Goal: Task Accomplishment & Management: Use online tool/utility

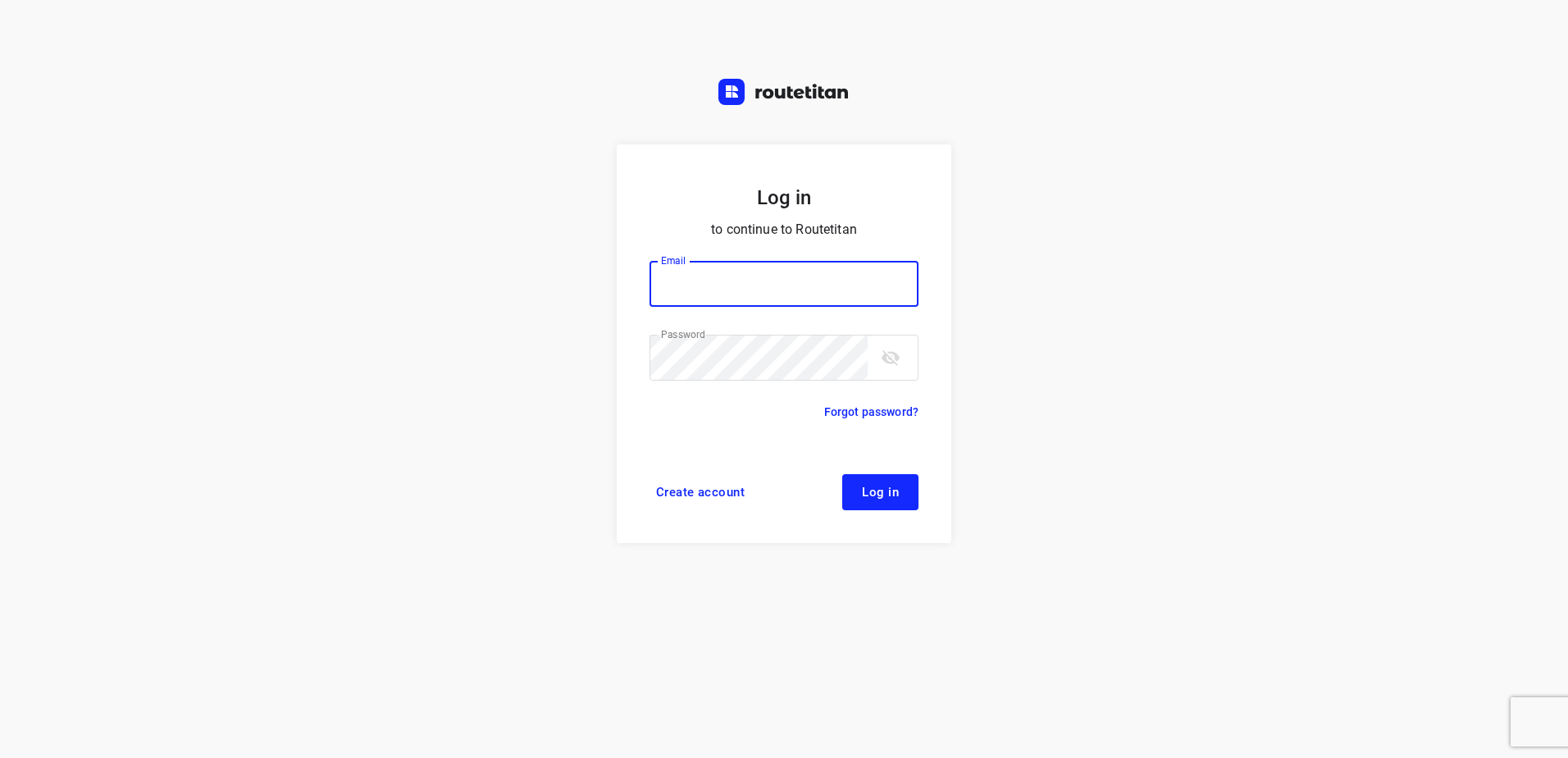
type input "horeca@kaddour.nl"
click at [867, 485] on span "Log in" at bounding box center [880, 491] width 37 height 13
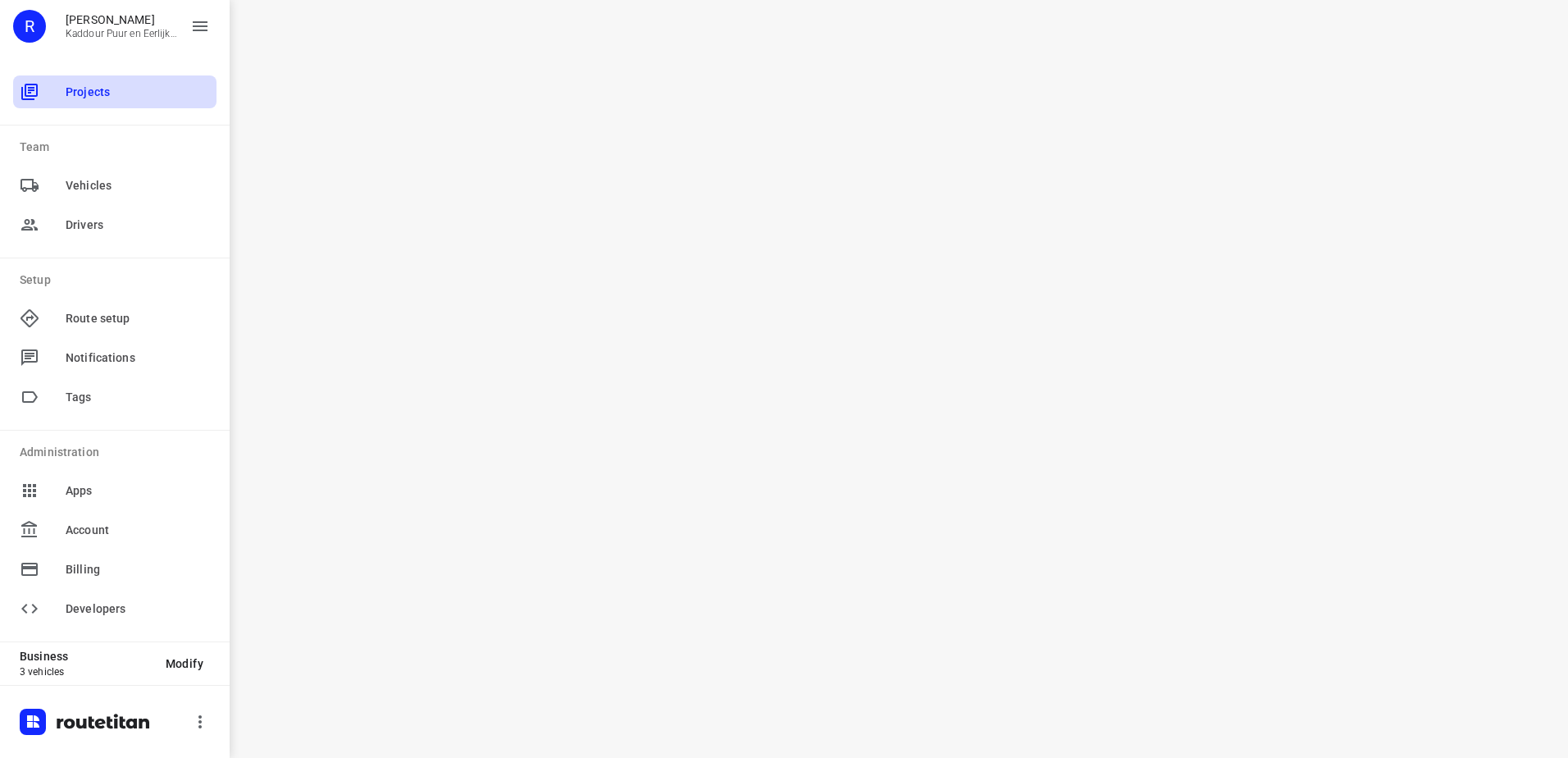
click at [121, 96] on span "Projects" at bounding box center [137, 92] width 144 height 17
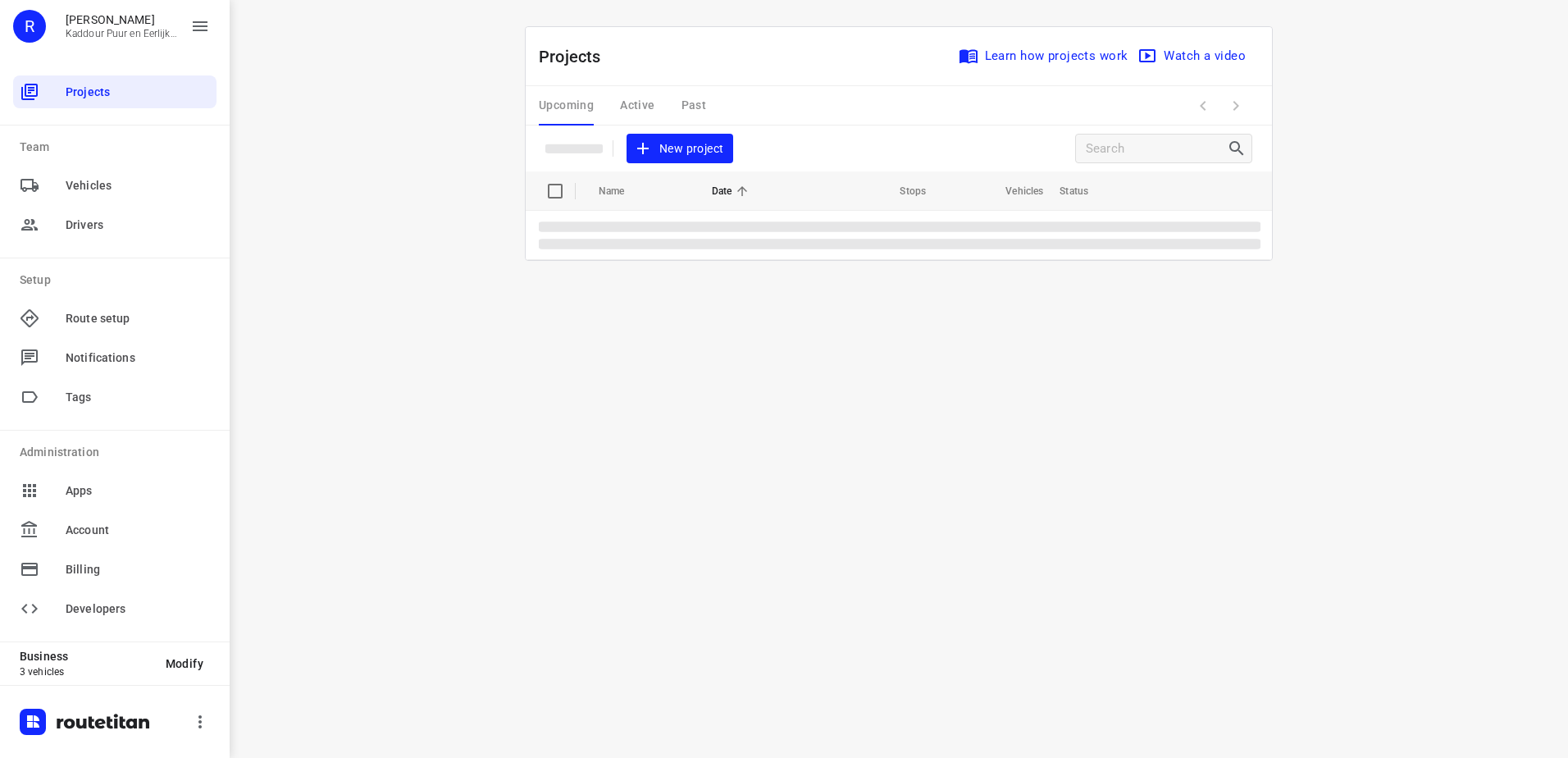
click at [636, 104] on div "Upcoming Active Past" at bounding box center [635, 106] width 193 height 39
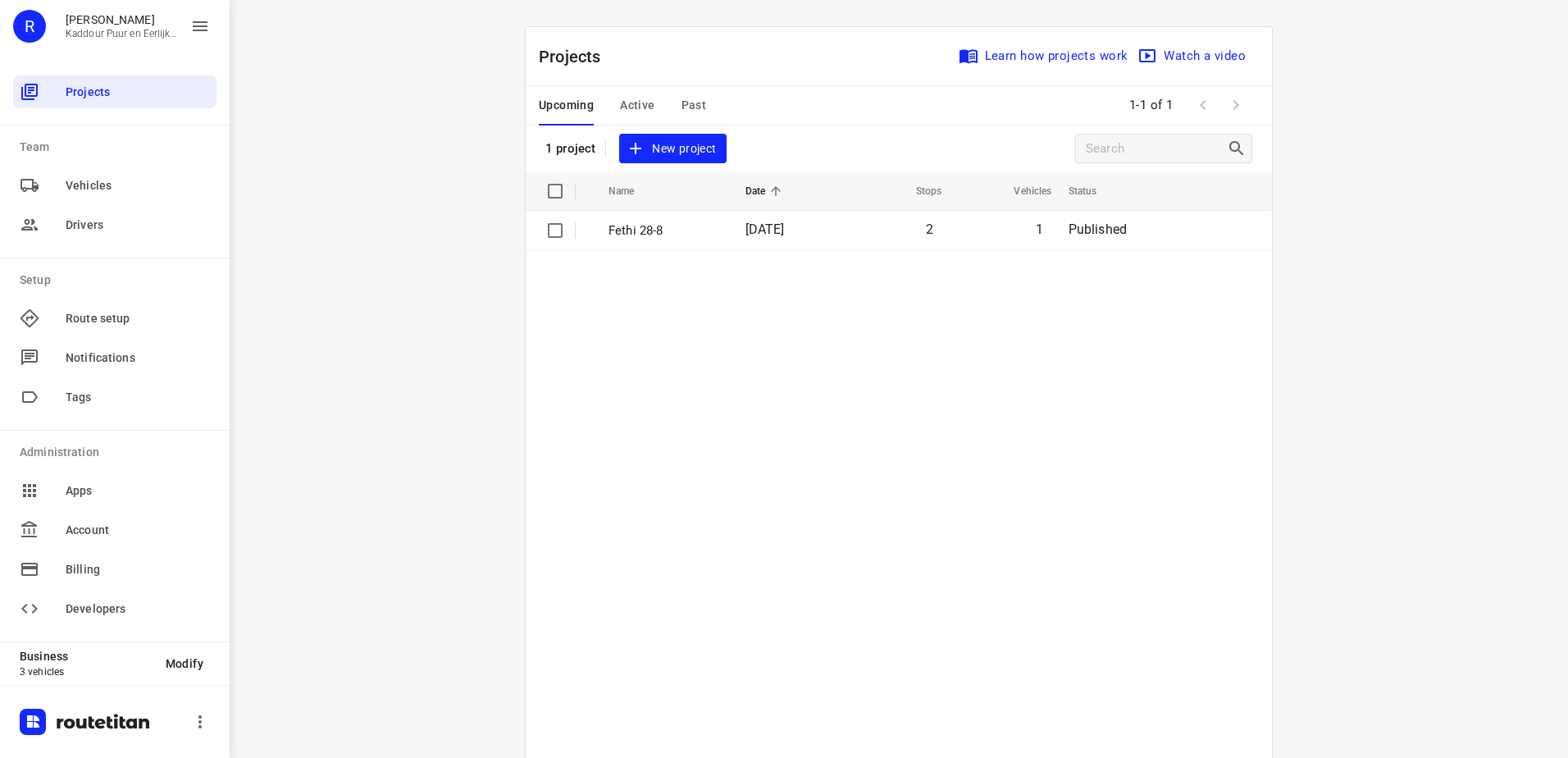
click at [628, 98] on span "Active" at bounding box center [637, 105] width 35 height 20
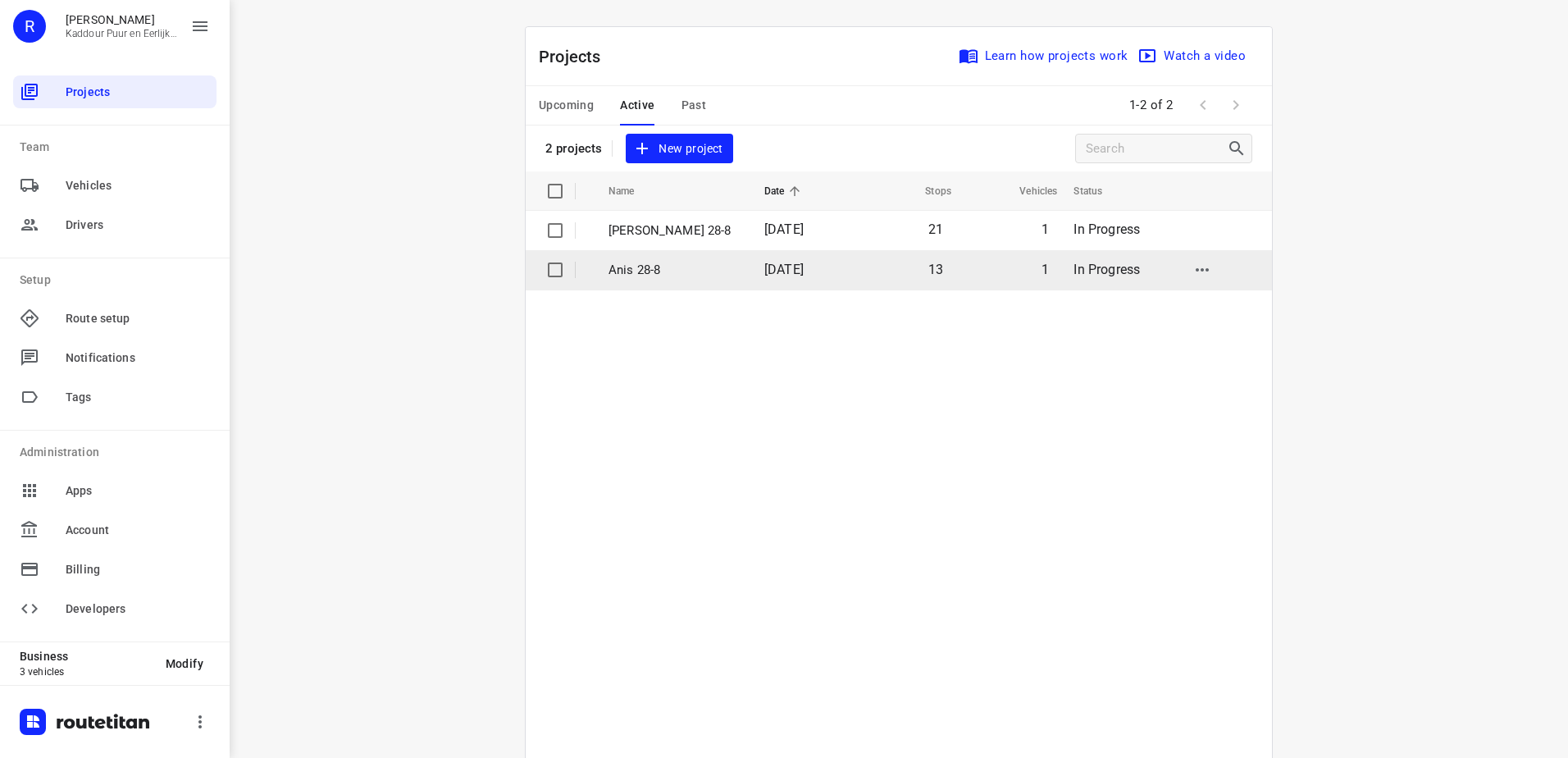
click at [634, 276] on p "Anis 28-8" at bounding box center [674, 270] width 131 height 19
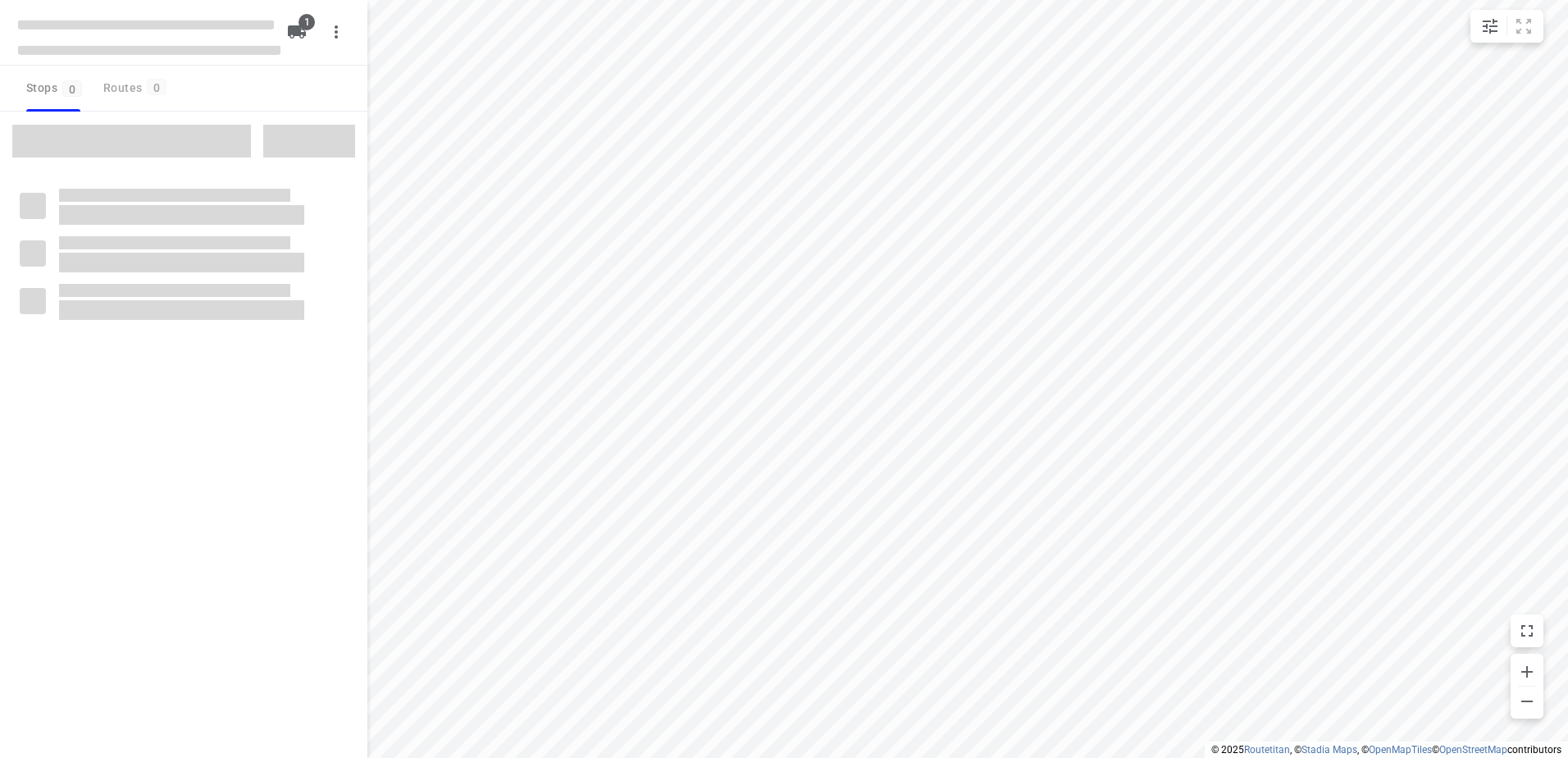
type input "distance"
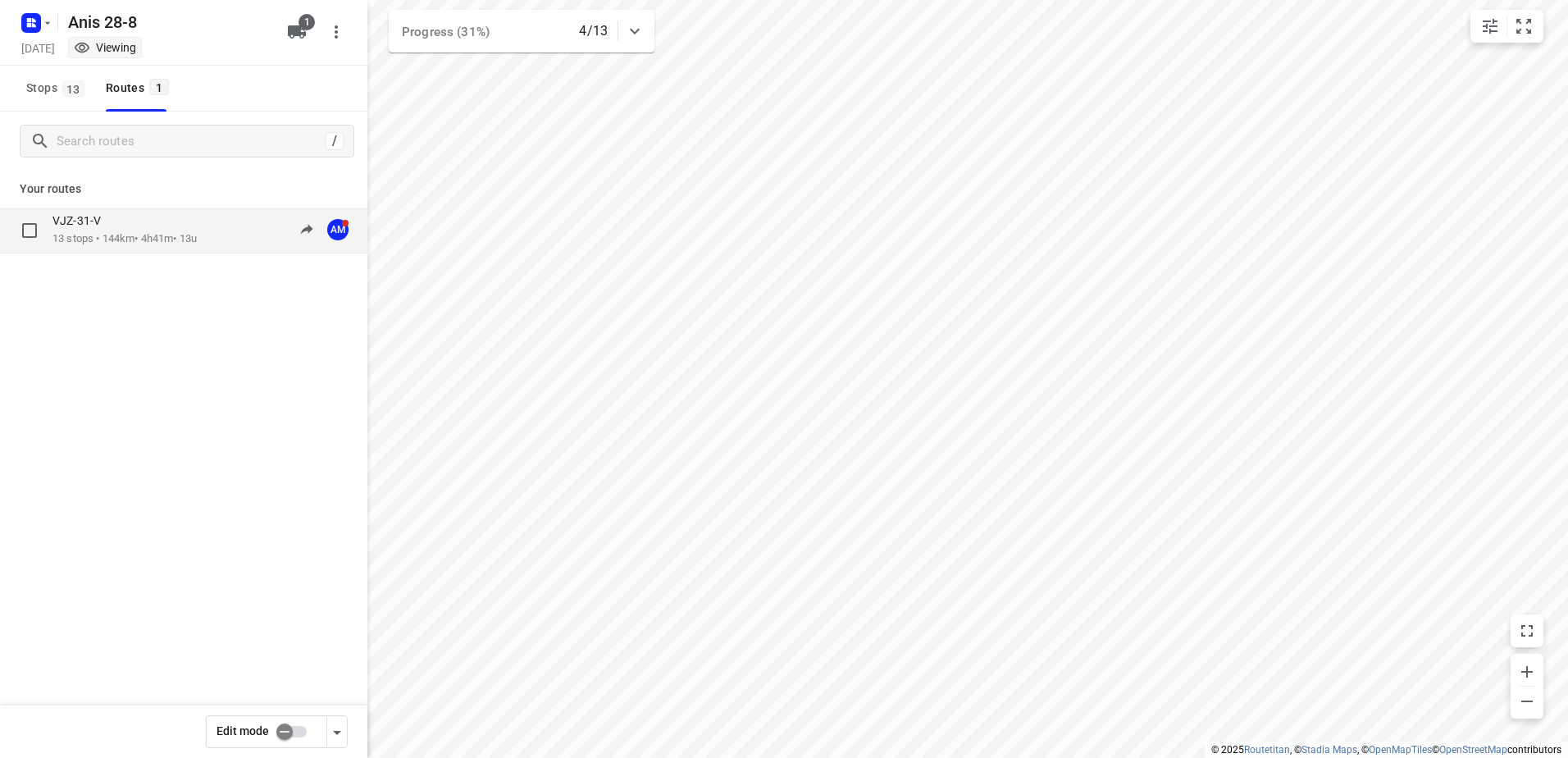
click at [95, 237] on p "13 stops • 144km • 4h41m • 13u" at bounding box center [125, 239] width 144 height 15
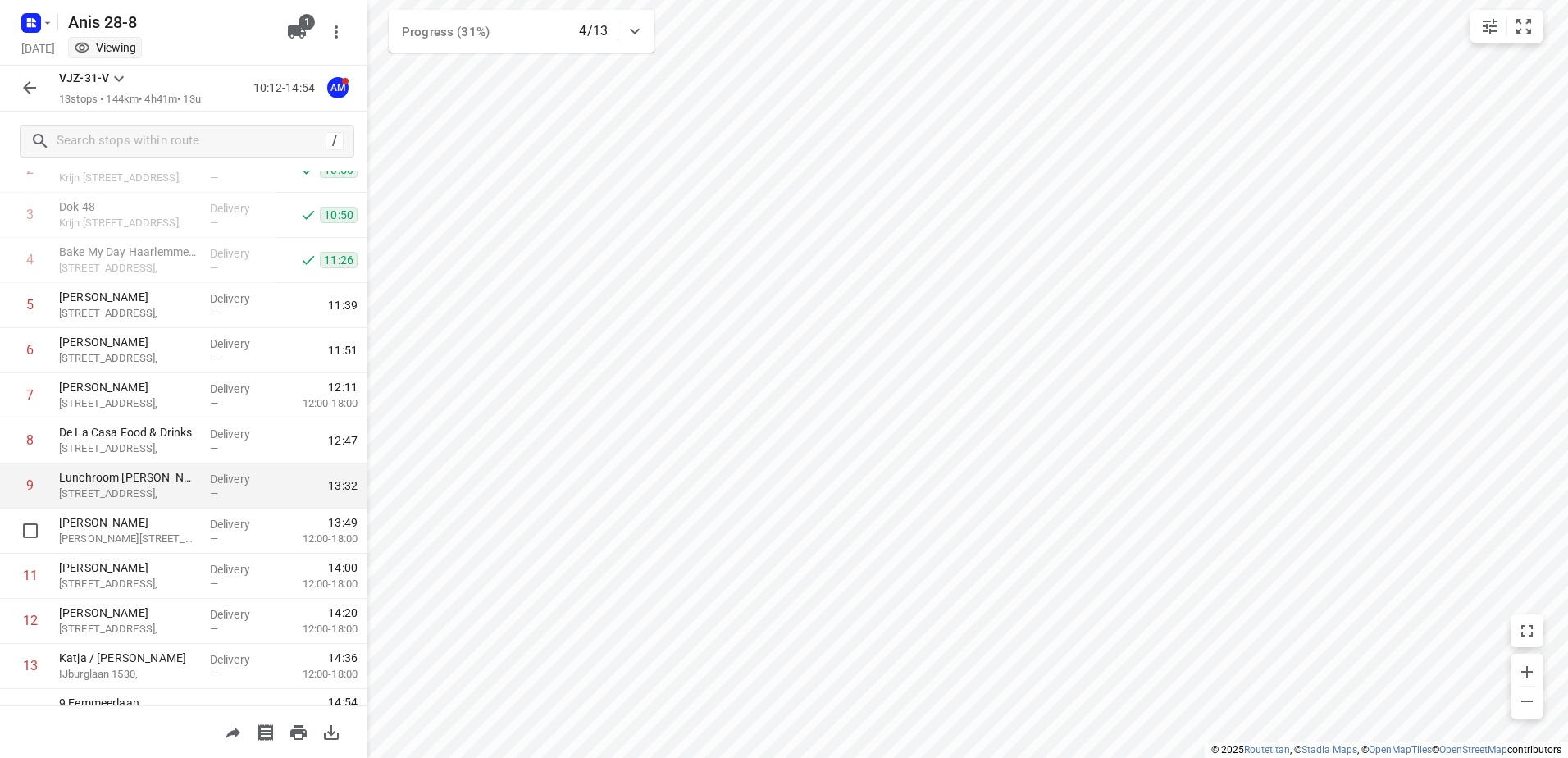
scroll to position [179, 0]
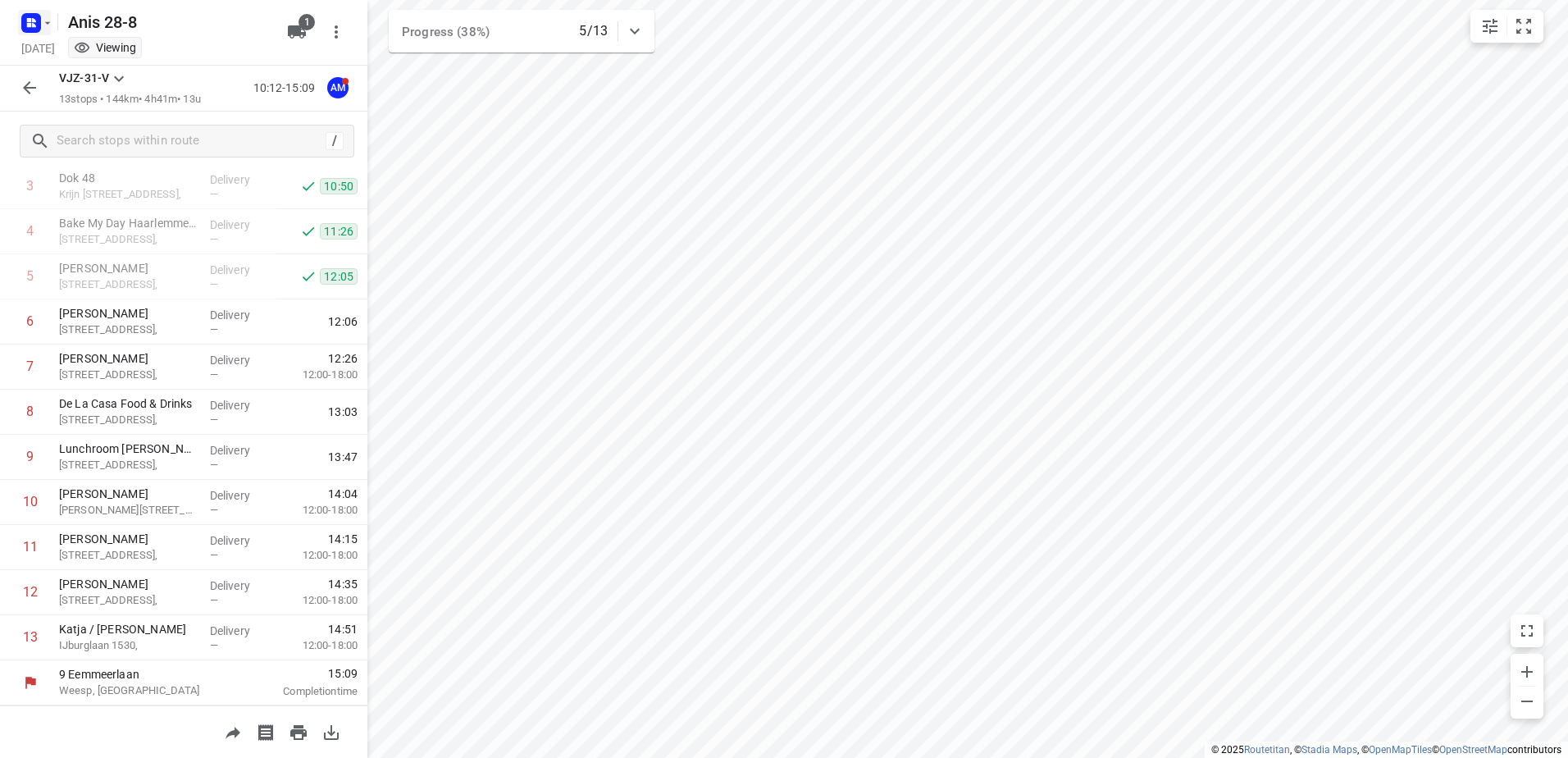
click at [49, 24] on icon "button" at bounding box center [47, 22] width 13 height 13
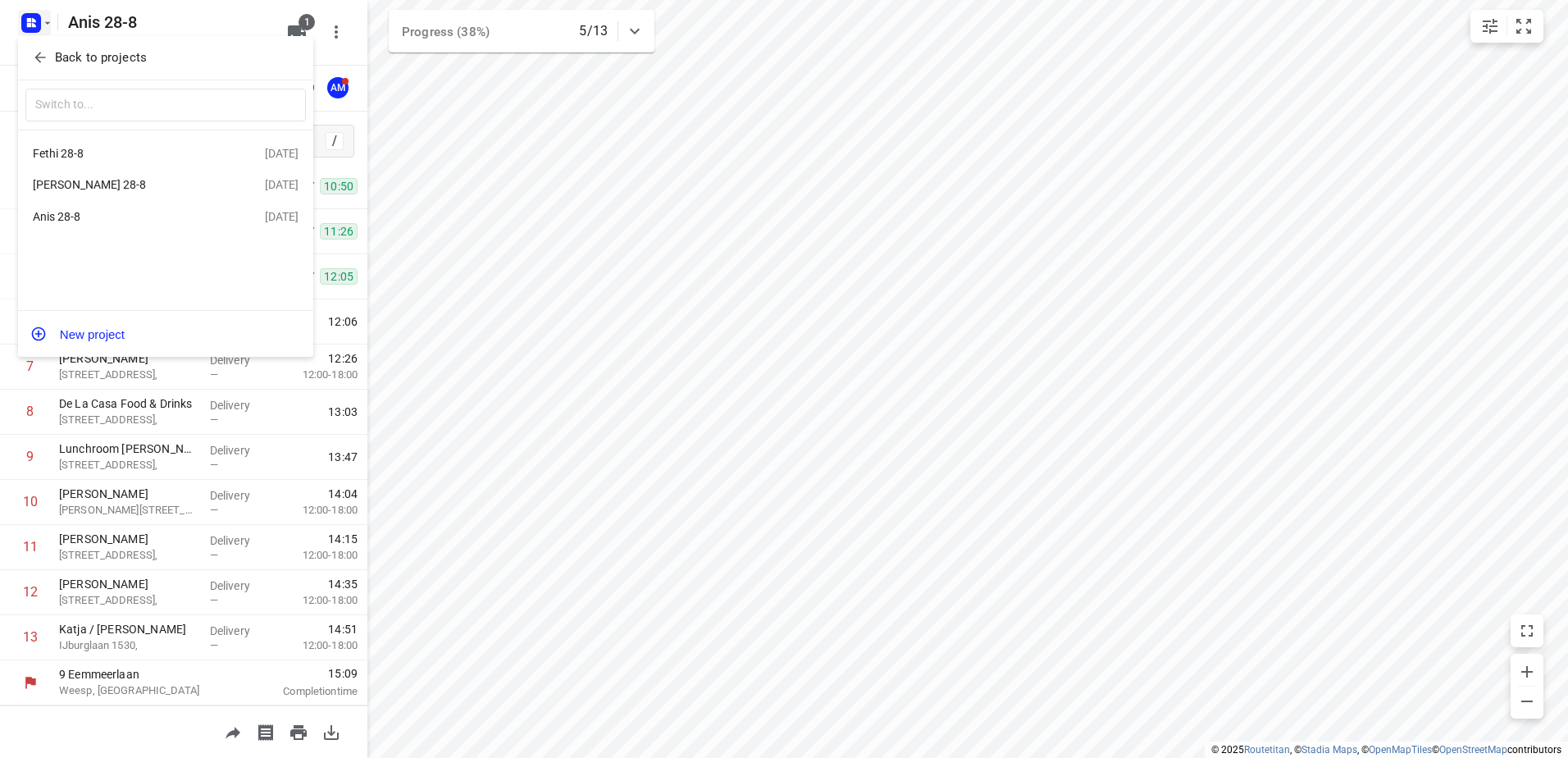
click at [1, 490] on div at bounding box center [784, 379] width 1568 height 758
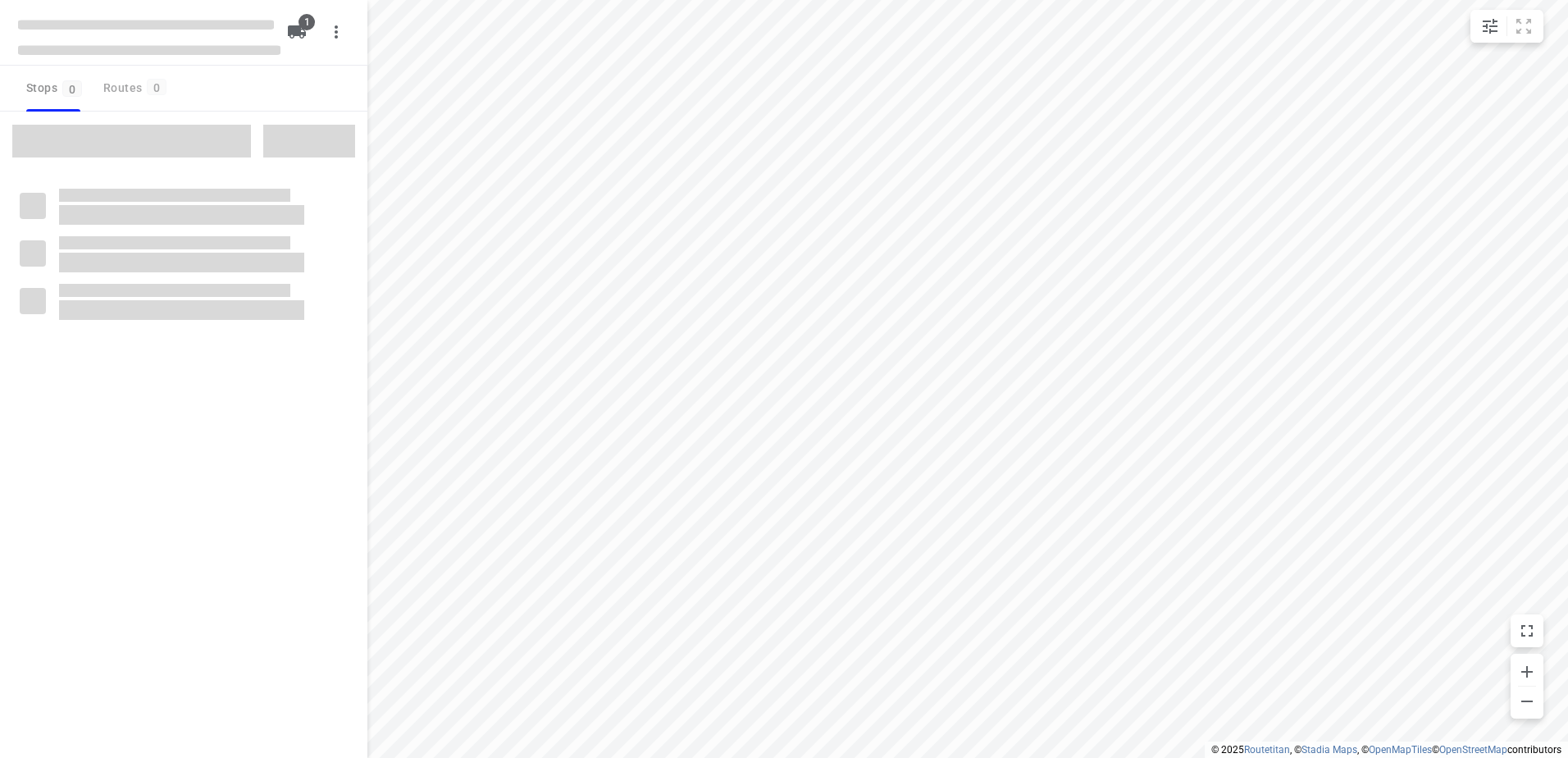
type input "distance"
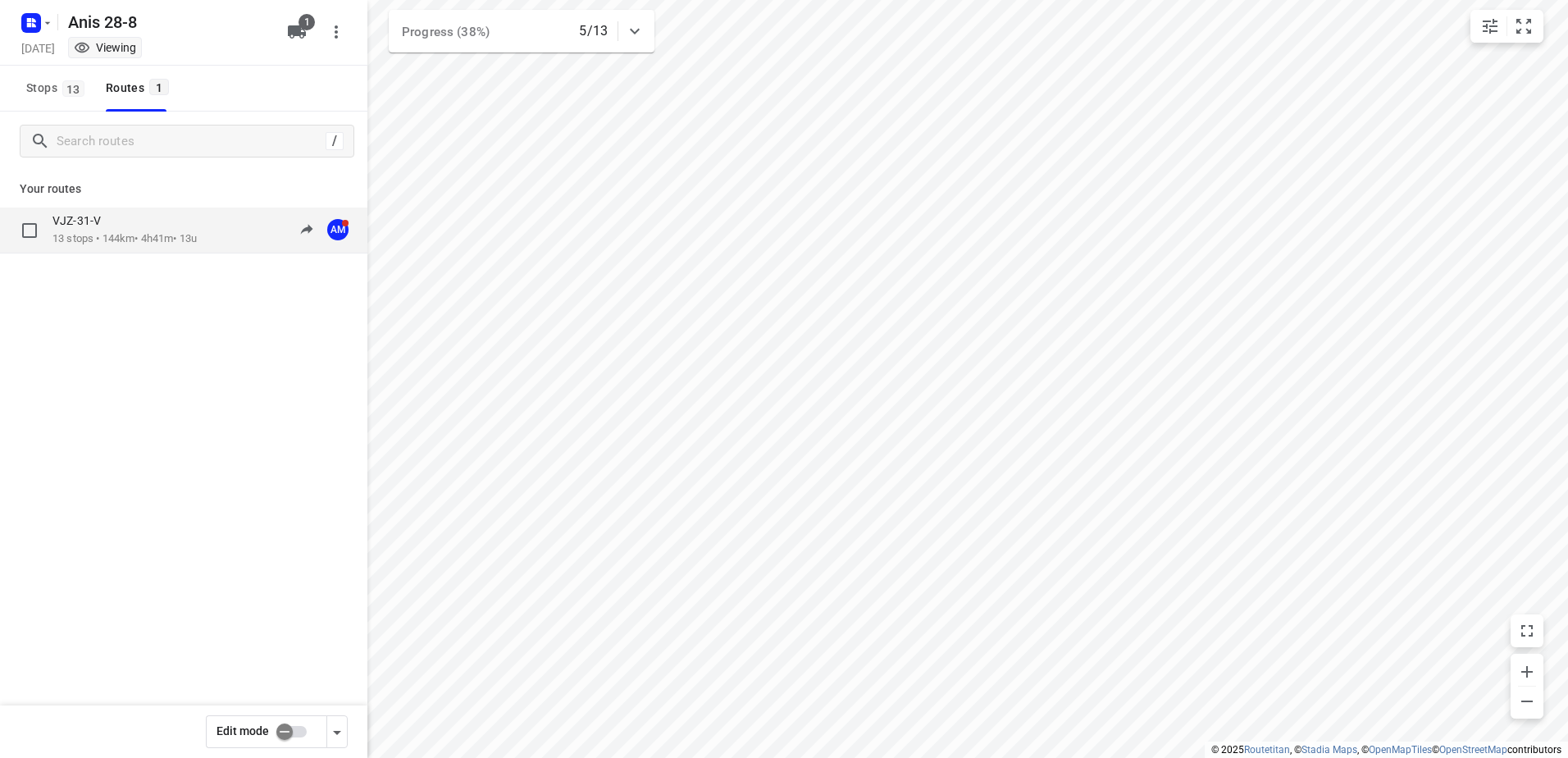
click at [131, 232] on p "13 stops • 144km • 4h41m • 13u" at bounding box center [125, 239] width 144 height 15
